Goal: Information Seeking & Learning: Learn about a topic

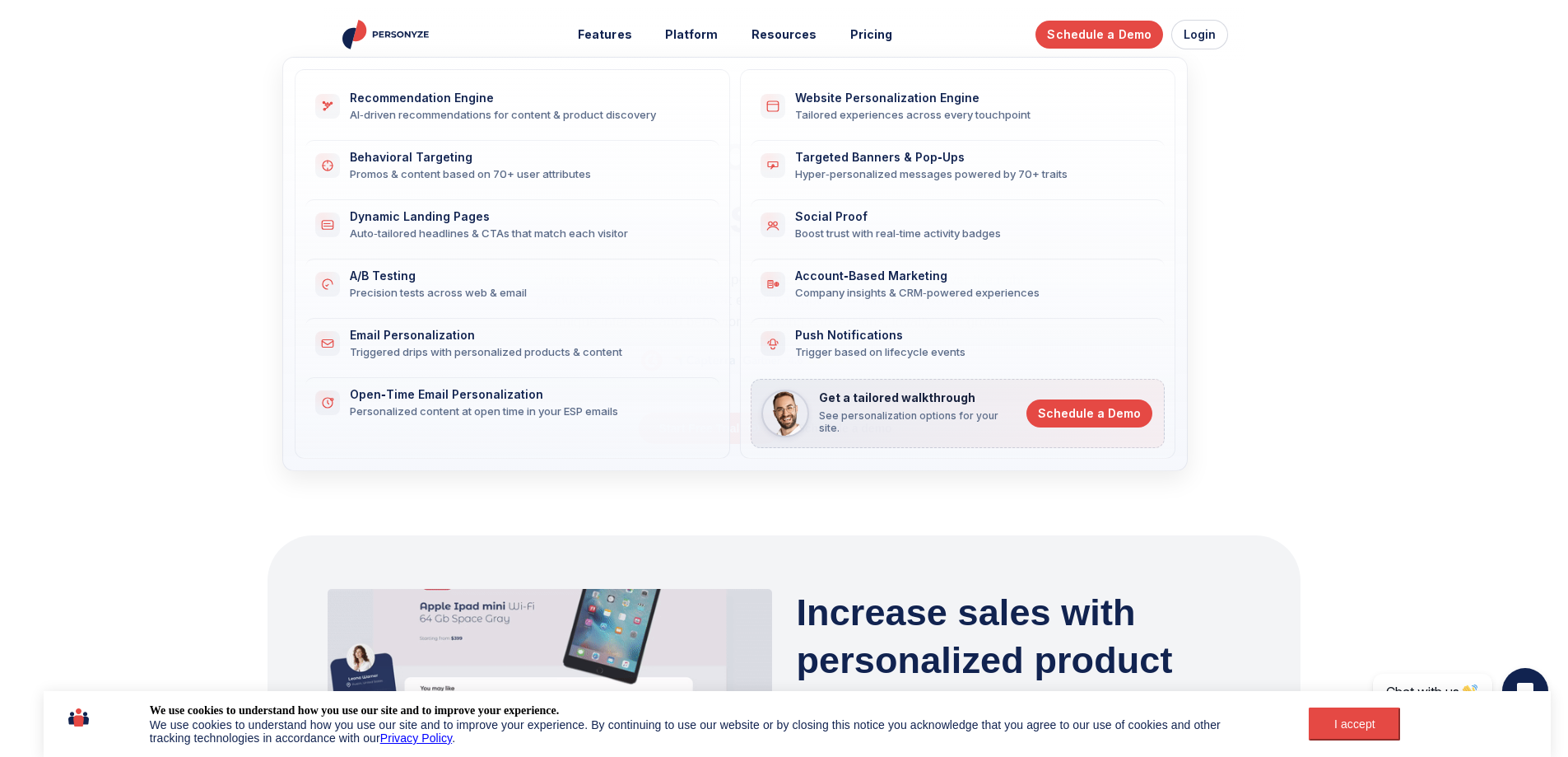
click at [495, 114] on div "AI‑driven recommendations for content & product discovery" at bounding box center [524, 114] width 349 height 15
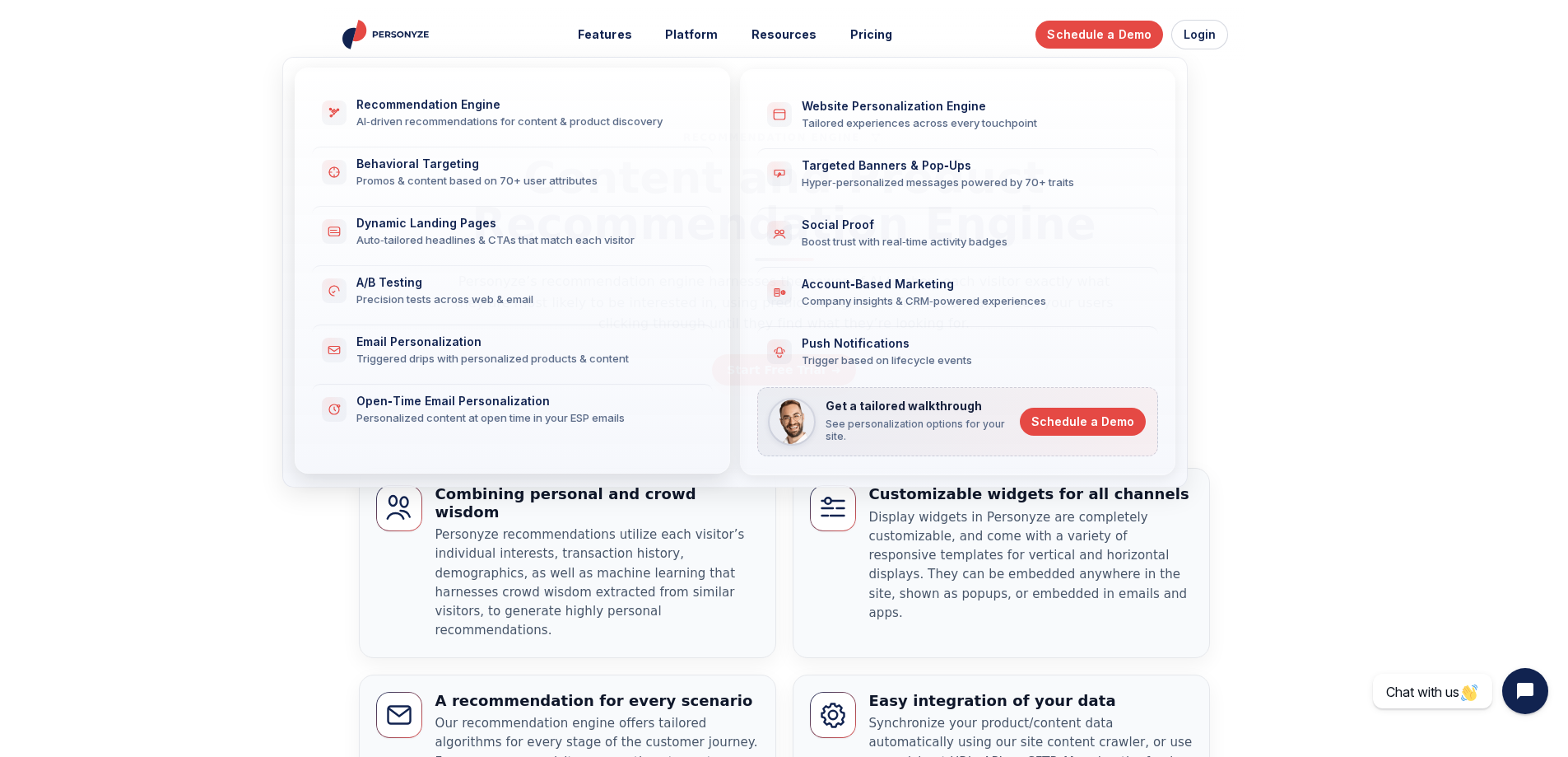
click at [463, 341] on div "Email Personalization" at bounding box center [525, 342] width 337 height 14
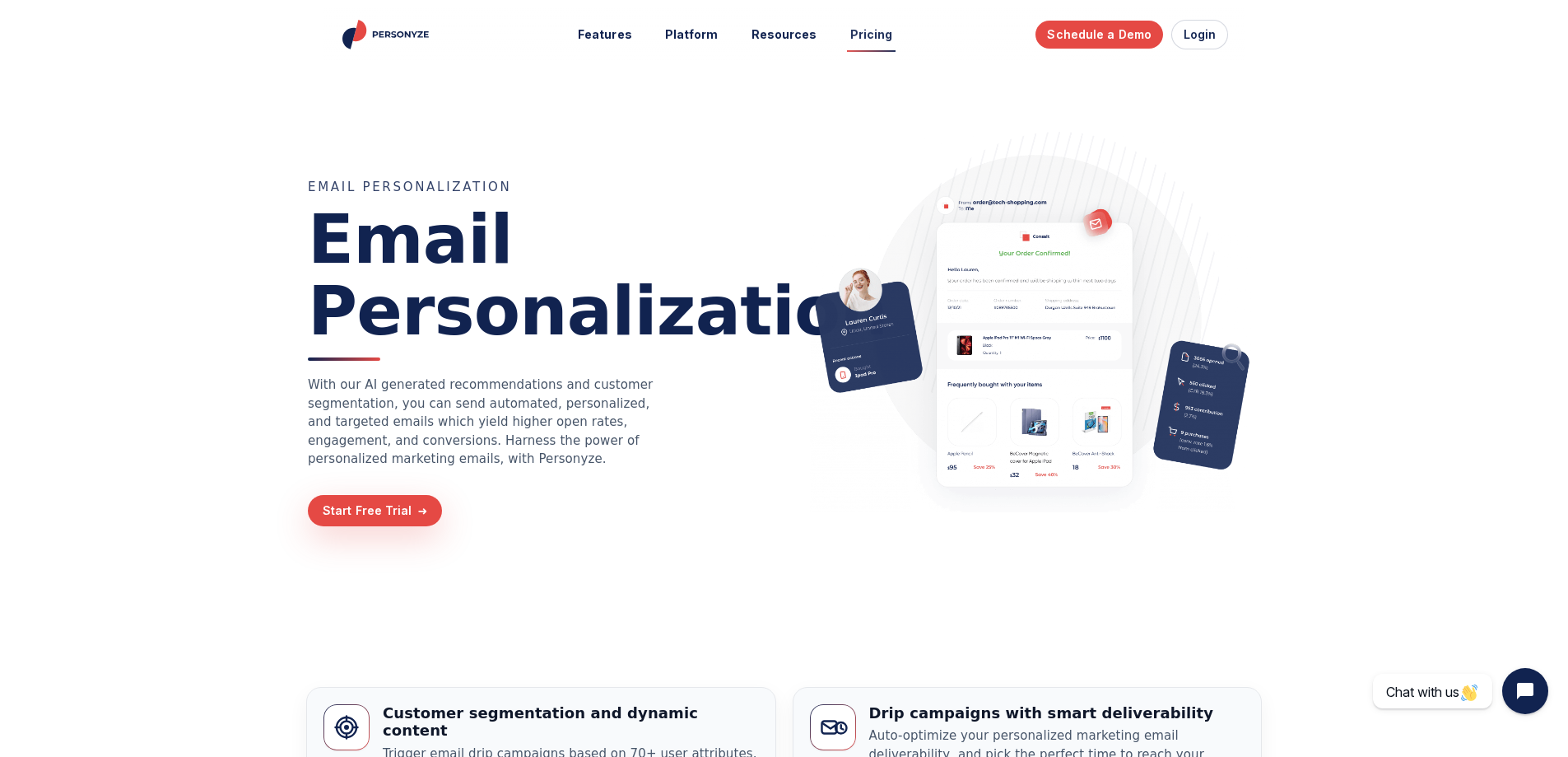
click at [873, 28] on link "Pricing" at bounding box center [871, 34] width 66 height 30
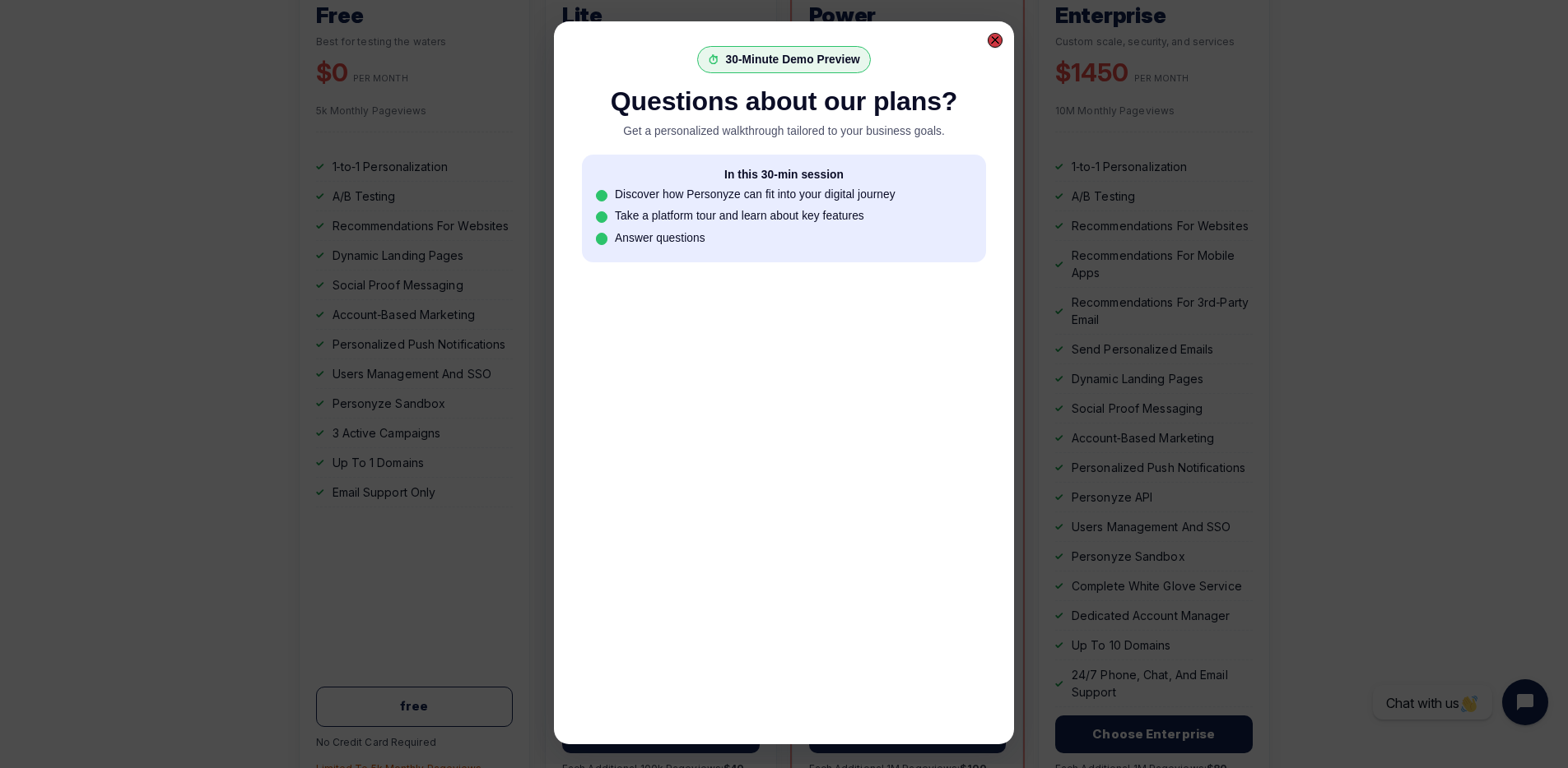
click at [999, 38] on div at bounding box center [994, 40] width 15 height 15
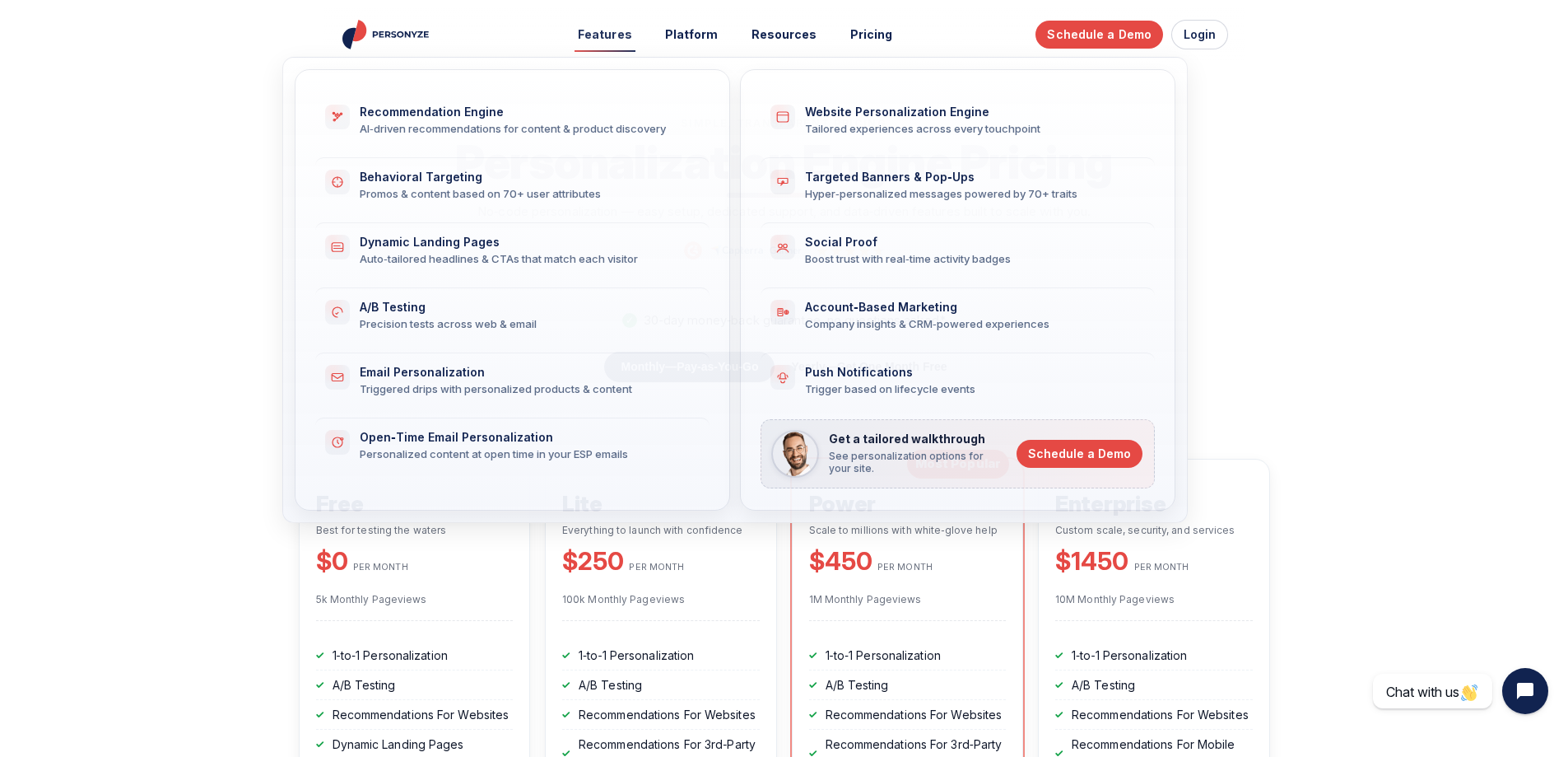
click at [622, 33] on button "Features" at bounding box center [605, 34] width 77 height 30
